Goal: Use online tool/utility: Utilize a website feature to perform a specific function

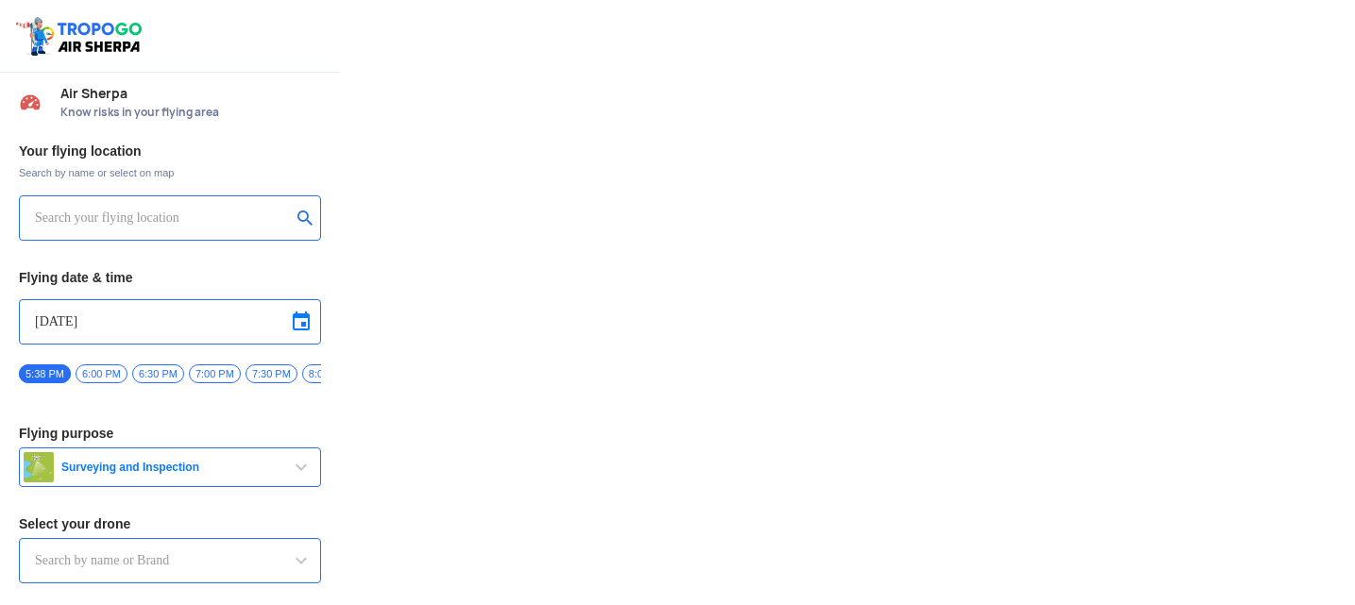
type input "Asteria A200"
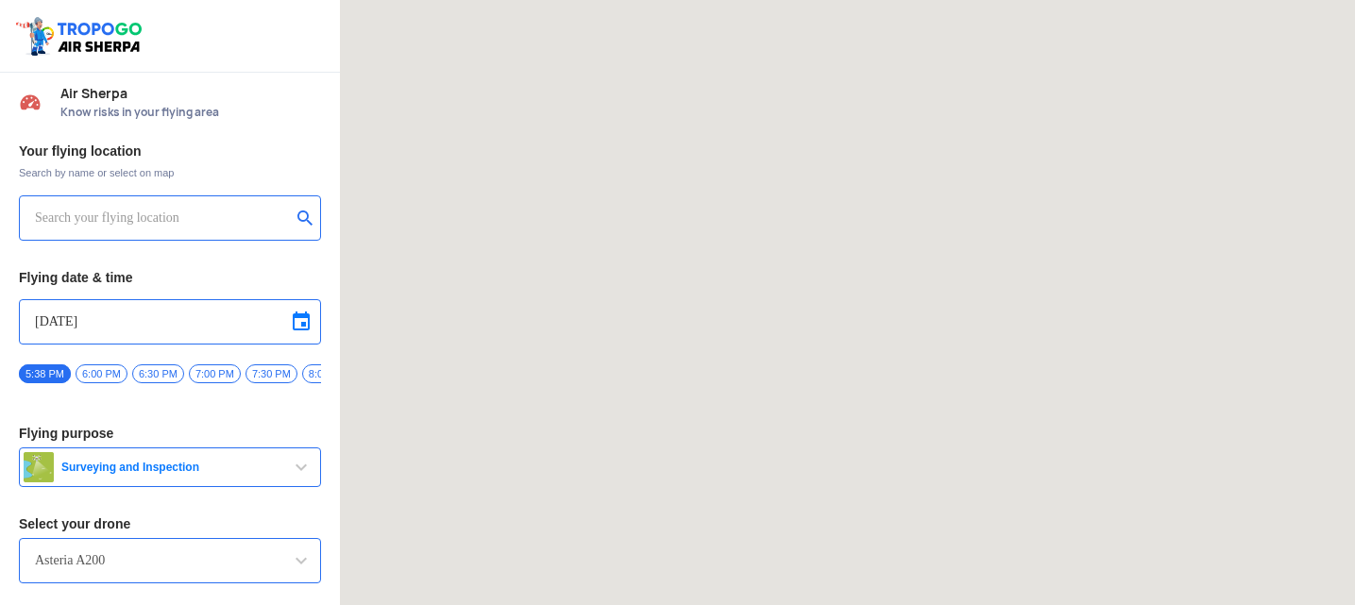
click at [160, 225] on input "text" at bounding box center [163, 218] width 256 height 23
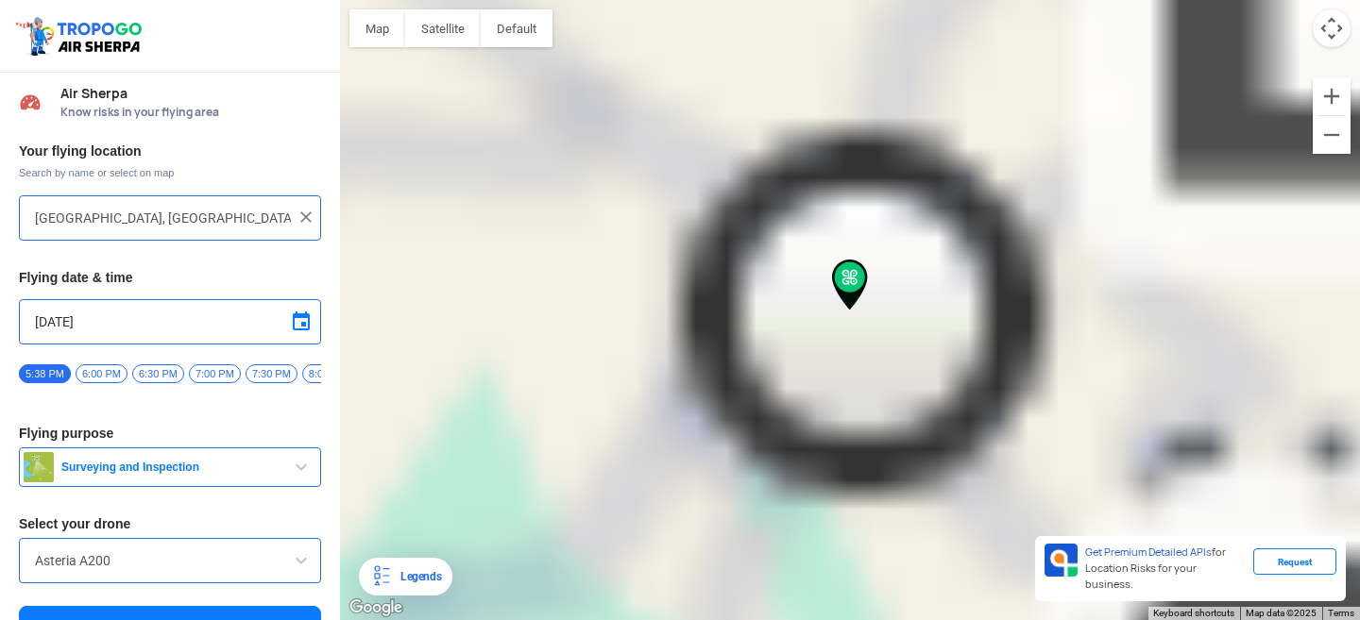
type input "[GEOGRAPHIC_DATA], [GEOGRAPHIC_DATA]"
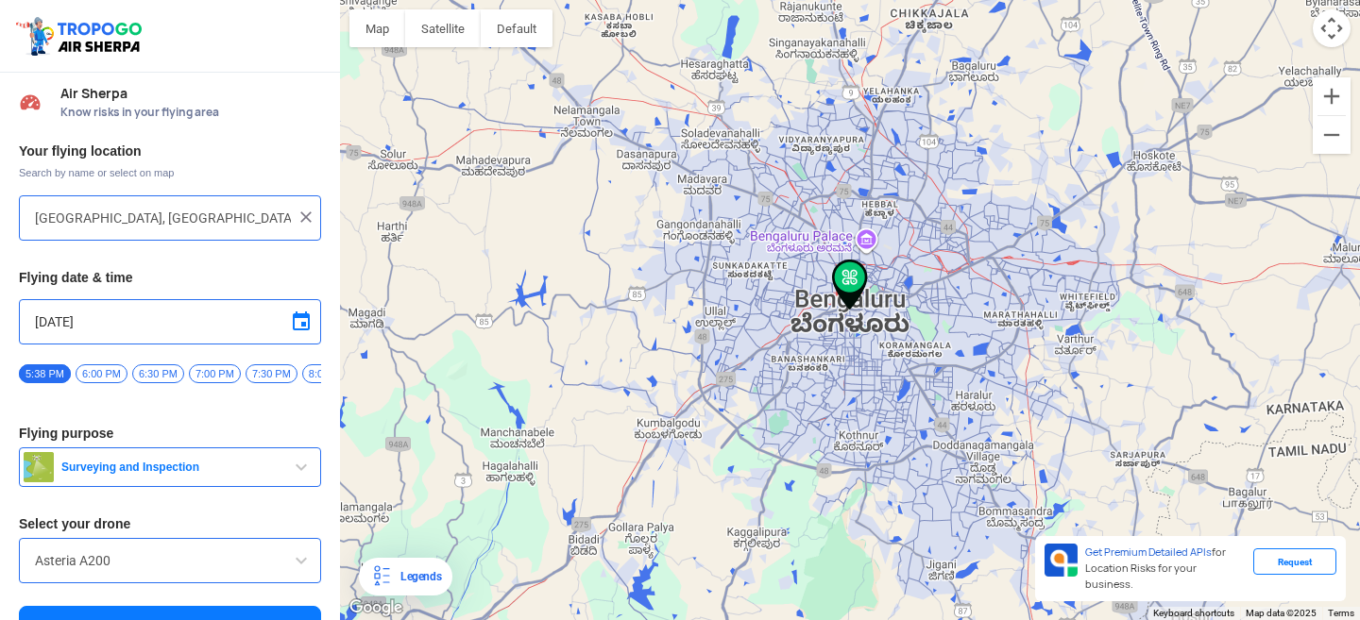
scroll to position [44, 0]
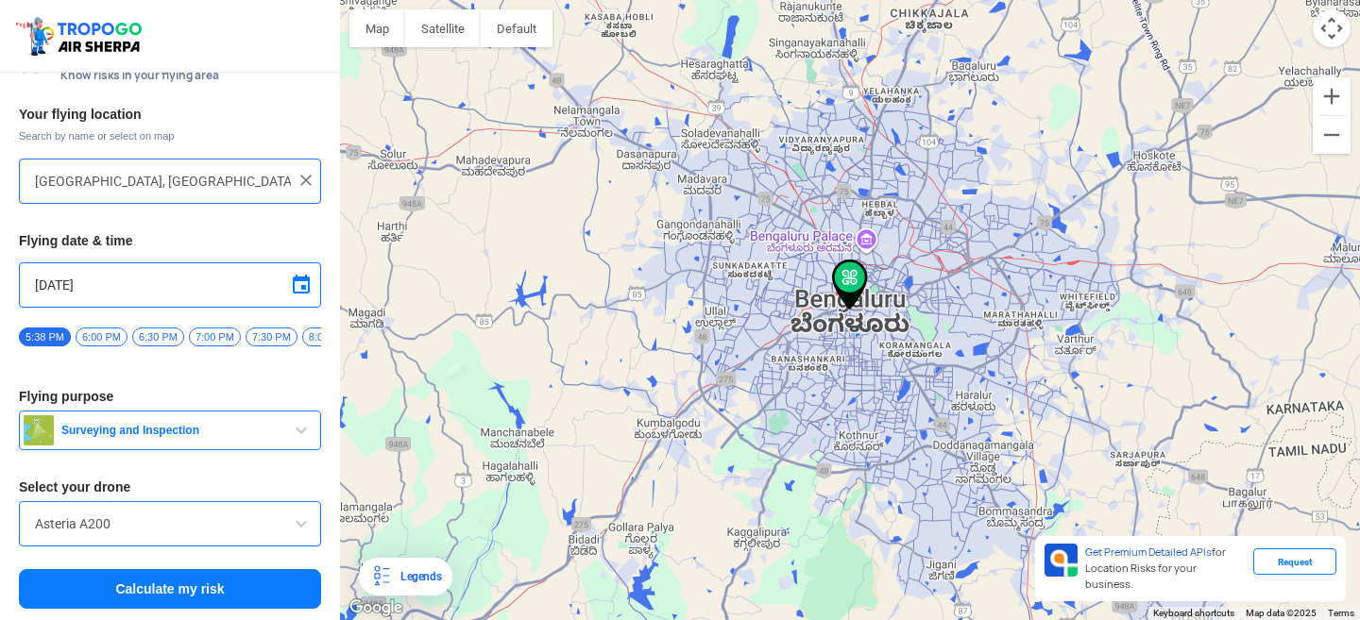
click at [282, 433] on span "Surveying and Inspection" at bounding box center [172, 430] width 236 height 15
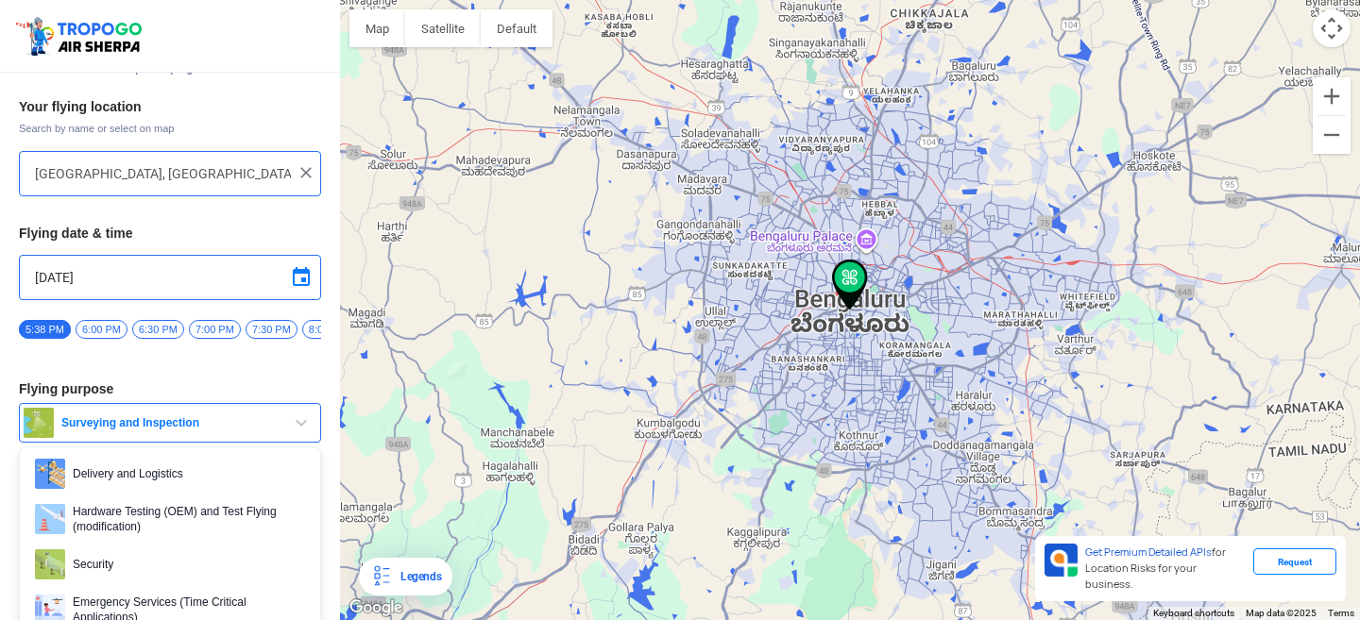
scroll to position [194, 0]
click at [217, 480] on span "Delivery and Logistics" at bounding box center [185, 473] width 240 height 30
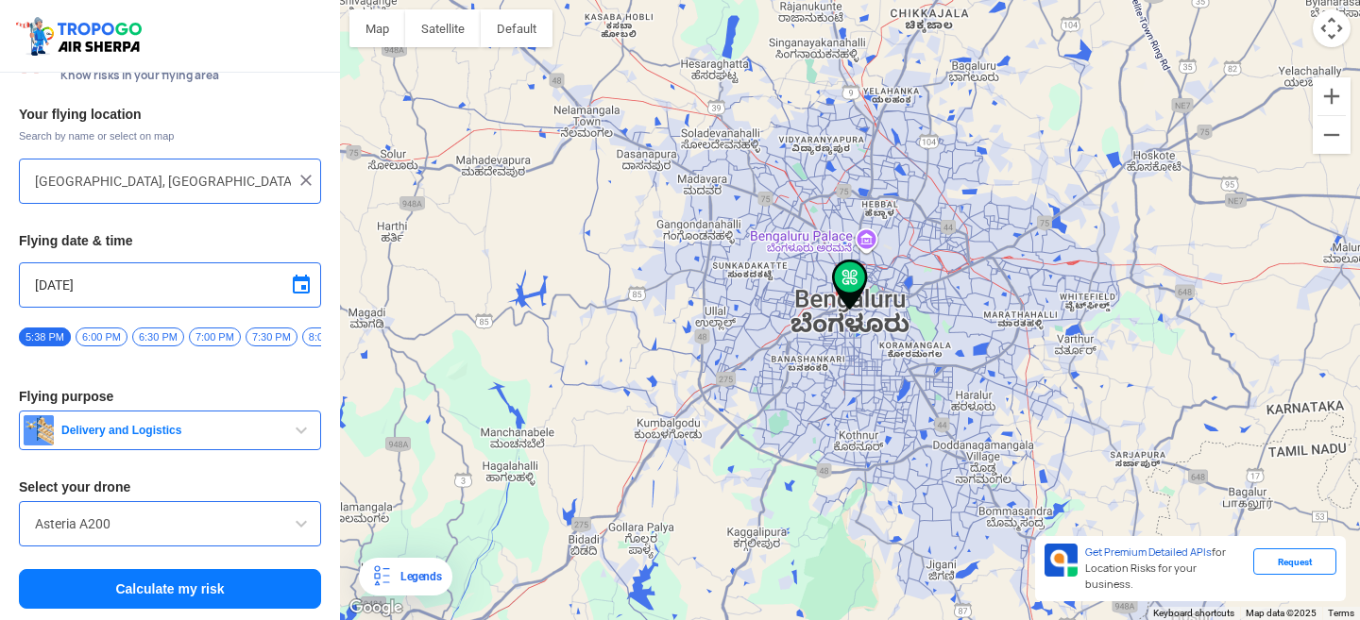
click at [261, 528] on input "Asteria A200" at bounding box center [170, 524] width 270 height 23
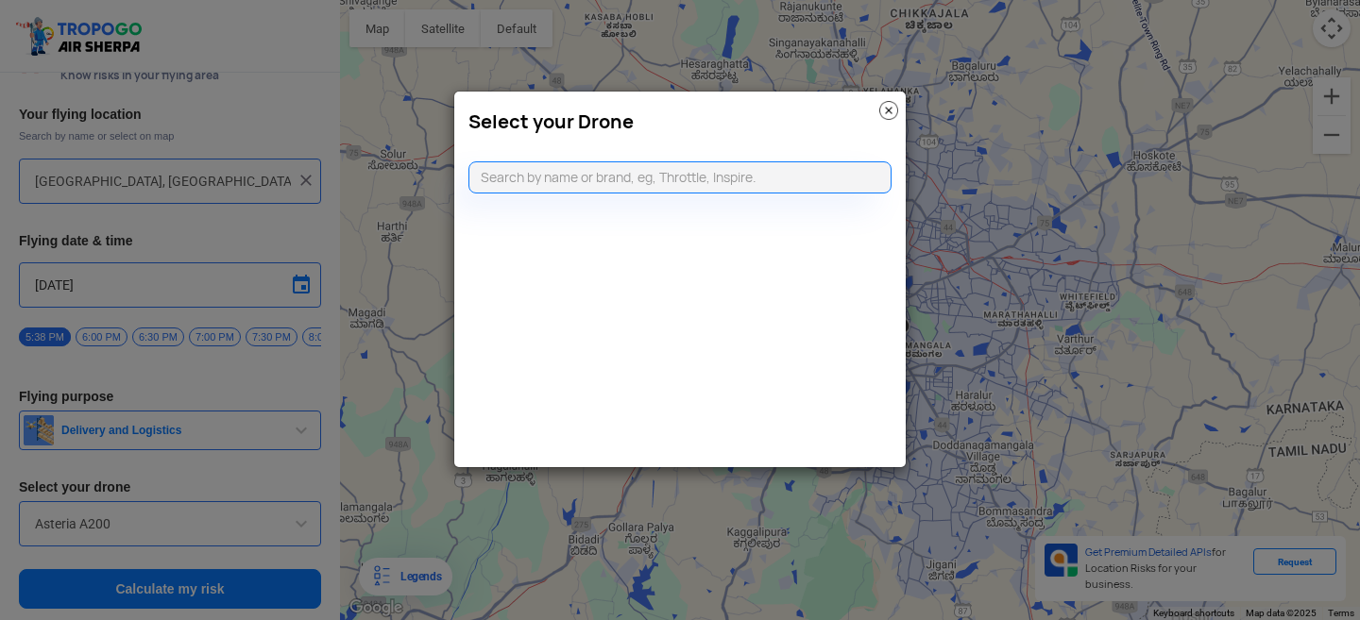
click at [887, 117] on img at bounding box center [888, 110] width 19 height 19
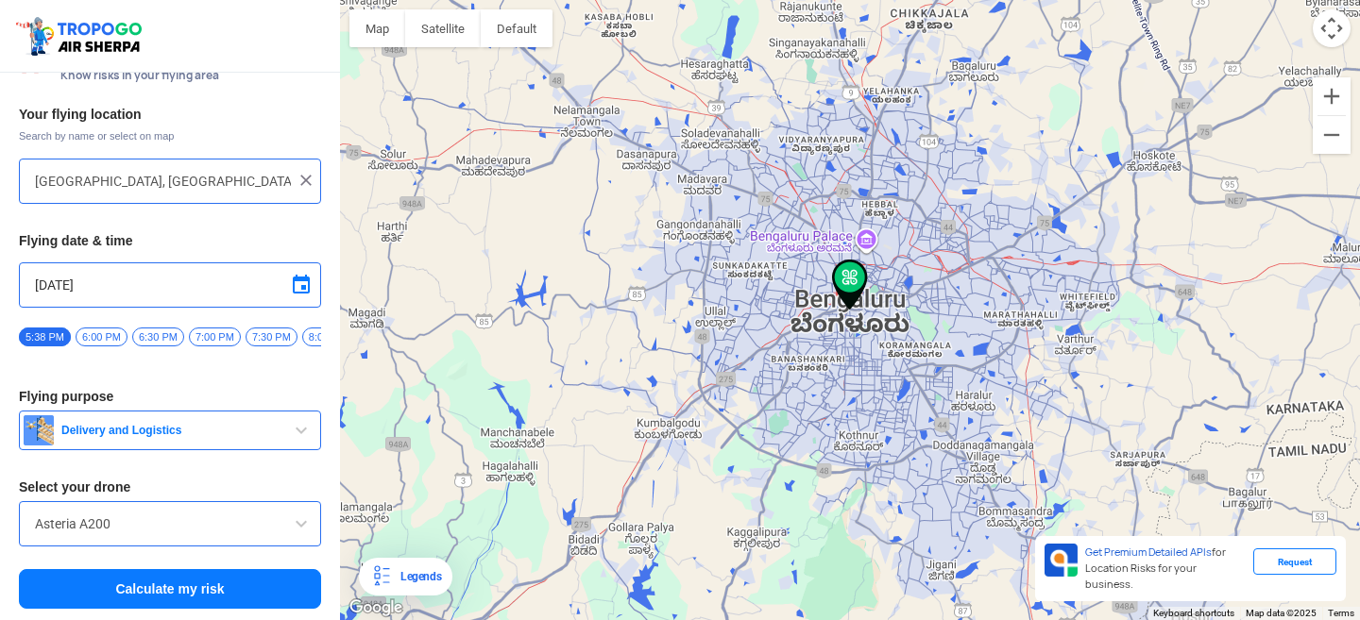
click at [147, 592] on button "Calculate my risk" at bounding box center [170, 589] width 302 height 40
